Goal: Information Seeking & Learning: Learn about a topic

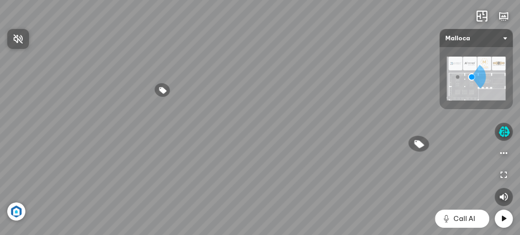
drag, startPoint x: 293, startPoint y: 151, endPoint x: 215, endPoint y: 122, distance: 83.1
click at [216, 123] on div at bounding box center [260, 117] width 520 height 235
drag, startPoint x: 384, startPoint y: 170, endPoint x: 48, endPoint y: 144, distance: 337.3
click at [48, 144] on div "Chậu rửa chén hai hộc bán thủ công Malloca MS 610T 9.460.000 VND Máy hút khói k…" at bounding box center [260, 117] width 520 height 235
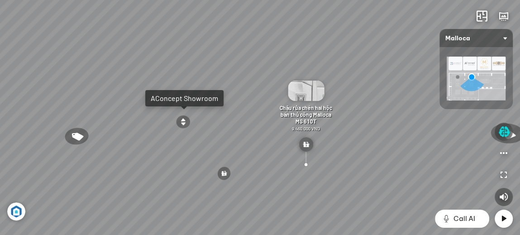
drag, startPoint x: 216, startPoint y: 136, endPoint x: 489, endPoint y: 182, distance: 276.7
click at [492, 184] on div "Chậu rửa chén hai hộc bán thủ công Malloca MS 610T 9.460.000 VND Máy hút khói k…" at bounding box center [260, 117] width 520 height 235
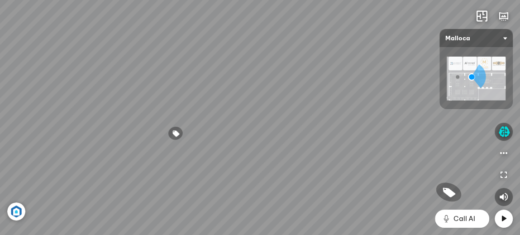
drag, startPoint x: 382, startPoint y: 174, endPoint x: 487, endPoint y: 131, distance: 113.3
click at [487, 131] on div "Chậu rửa chén hai hộc bán thủ công Malloca MS 610T 9.460.000 VND Máy hút khói k…" at bounding box center [260, 117] width 520 height 235
drag, startPoint x: 403, startPoint y: 163, endPoint x: 324, endPoint y: 109, distance: 95.7
click at [324, 109] on div "Chậu rửa chén hai hộc bán thủ công Malloca MS 610T 9.460.000 VND Máy hút khói k…" at bounding box center [260, 117] width 520 height 235
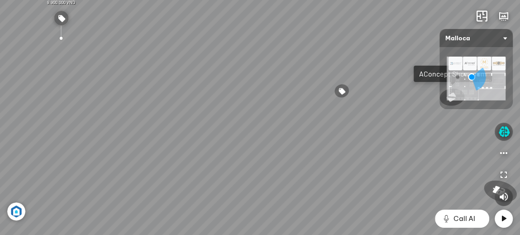
drag, startPoint x: 410, startPoint y: 162, endPoint x: 259, endPoint y: 183, distance: 152.1
click at [278, 184] on div "Chậu rửa chén hai hộc bán thủ công Malloca MS 610T 9.460.000 VND Máy hút khói k…" at bounding box center [260, 117] width 520 height 235
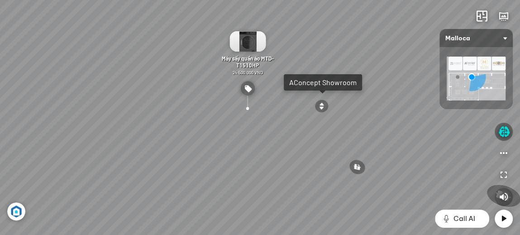
drag, startPoint x: 325, startPoint y: 169, endPoint x: 303, endPoint y: 173, distance: 23.1
click at [303, 173] on div "Chậu rửa chén hai hộc bán thủ công Malloca MS 610T 9.460.000 VND Máy hút khói k…" at bounding box center [260, 117] width 520 height 235
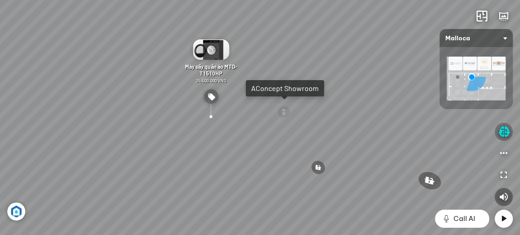
click at [503, 138] on button "button" at bounding box center [504, 132] width 18 height 18
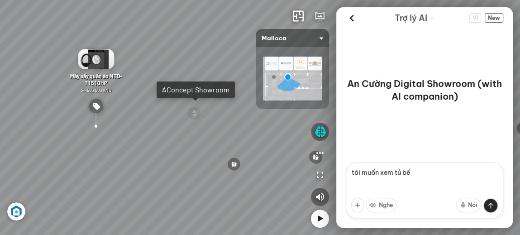
type textarea "tôi muốn xem tủ bếp"
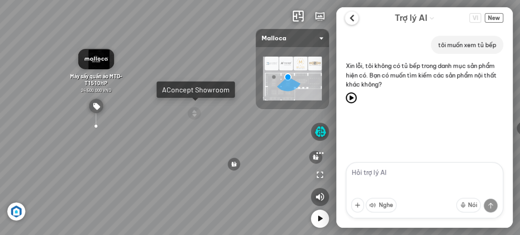
click at [355, 17] on icon at bounding box center [352, 18] width 14 height 14
